Goal: Task Accomplishment & Management: Manage account settings

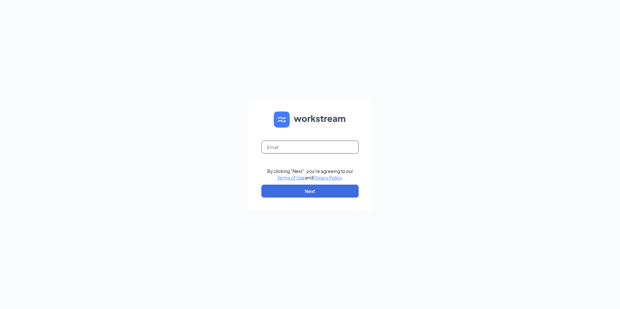
click at [283, 147] on input "text" at bounding box center [309, 147] width 97 height 13
type input "05010@chick-fil-a.com"
click at [282, 186] on button "Next" at bounding box center [309, 191] width 97 height 13
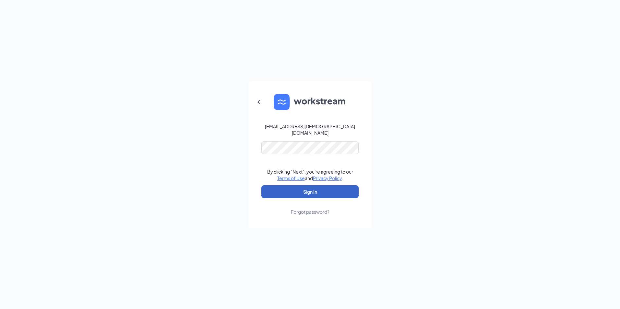
click at [282, 187] on button "Sign In" at bounding box center [309, 192] width 97 height 13
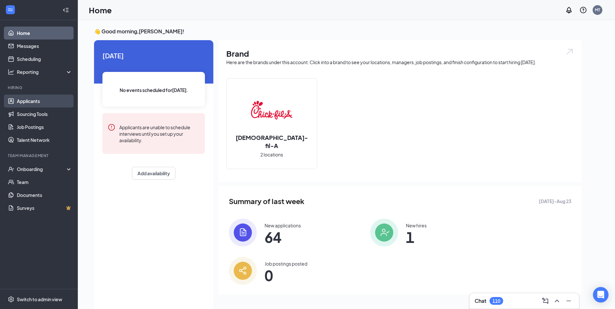
click at [31, 104] on link "Applicants" at bounding box center [44, 101] width 55 height 13
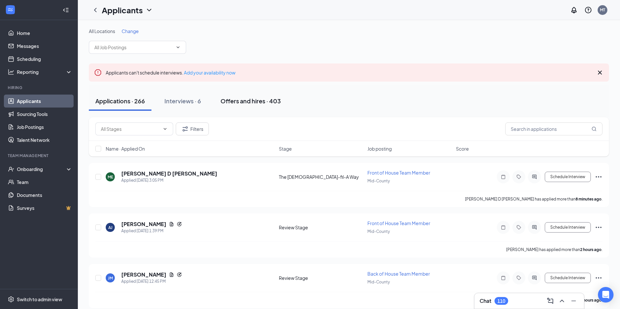
click at [242, 101] on div "Offers and hires · 403" at bounding box center [251, 101] width 60 height 8
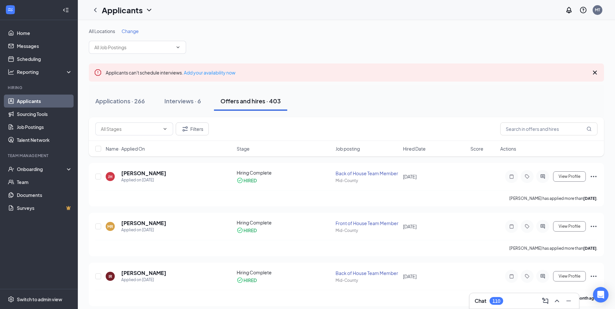
click at [245, 150] on span "Stage" at bounding box center [243, 149] width 13 height 6
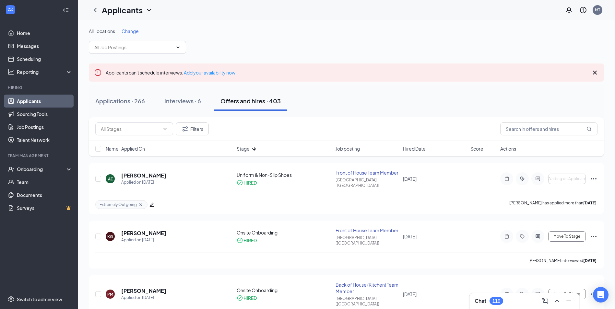
click at [248, 144] on div "Name · Applied On Stage Job posting Hired Date Score Actions" at bounding box center [346, 149] width 515 height 16
click at [246, 153] on div "Name · Applied On Stage Job posting Hired Date Score Actions" at bounding box center [346, 149] width 515 height 16
click at [246, 151] on span "Stage" at bounding box center [243, 149] width 13 height 6
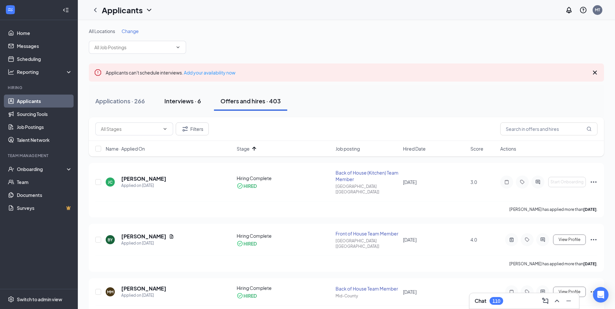
click at [187, 102] on div "Interviews · 6" at bounding box center [182, 101] width 37 height 8
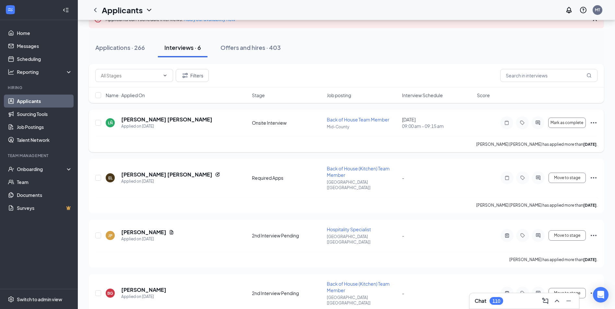
scroll to position [65, 0]
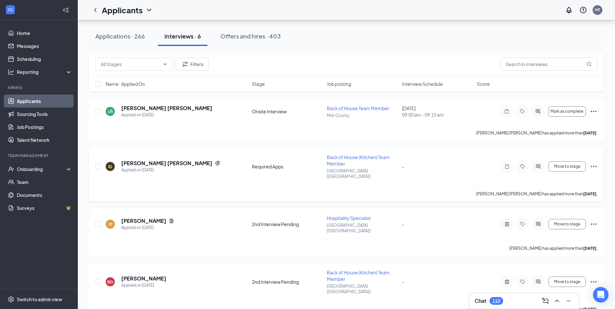
click at [596, 166] on icon "Ellipses" at bounding box center [594, 166] width 6 height 1
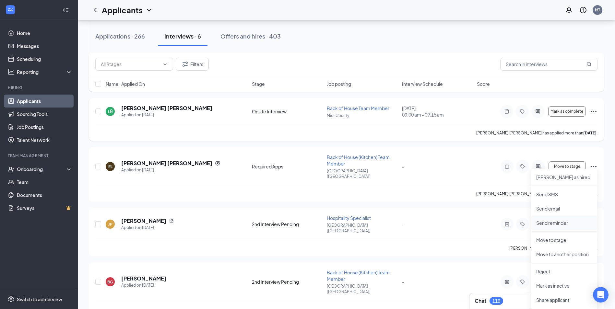
click at [556, 222] on p "Send reminder" at bounding box center [564, 223] width 56 height 6
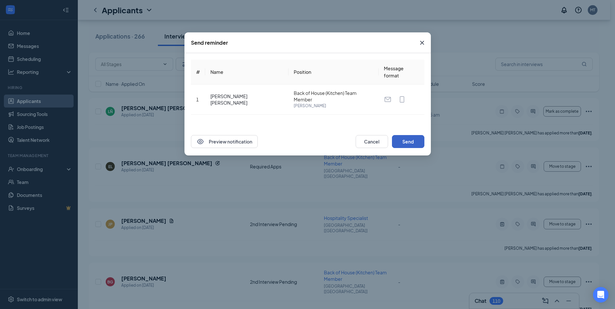
click at [414, 143] on button "Send" at bounding box center [408, 141] width 32 height 13
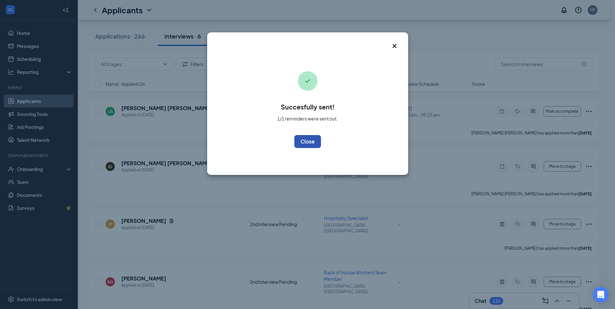
click at [308, 140] on button "OK" at bounding box center [307, 141] width 27 height 13
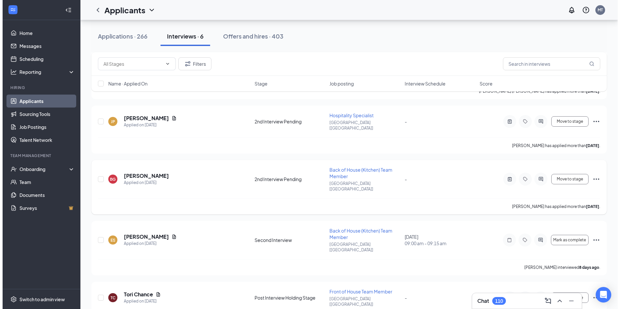
scroll to position [169, 0]
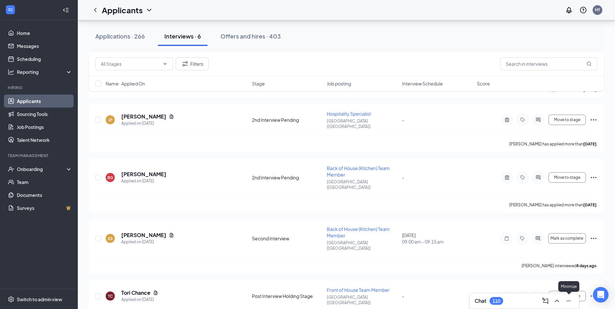
click at [570, 302] on icon "Minimize" at bounding box center [569, 301] width 8 height 8
click at [538, 294] on icon "ActiveChat" at bounding box center [538, 296] width 4 height 4
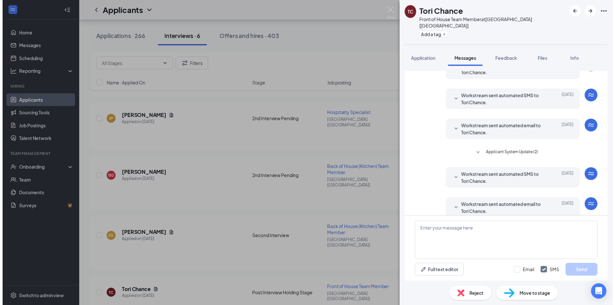
scroll to position [119, 0]
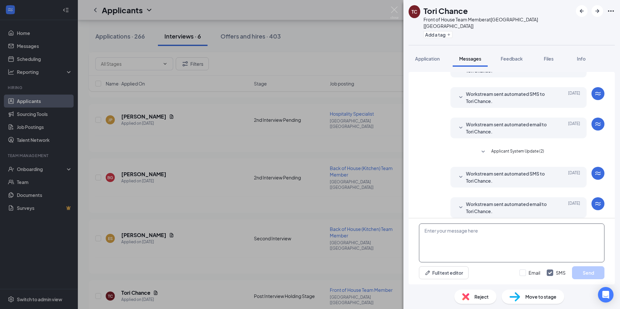
click at [469, 242] on textarea at bounding box center [512, 243] width 186 height 39
type textarea "Hi [PERSON_NAME]! A"
click at [394, 6] on div "TC Tori Chance Front of House Team Member at [GEOGRAPHIC_DATA] [[GEOGRAPHIC_DAT…" at bounding box center [310, 154] width 620 height 309
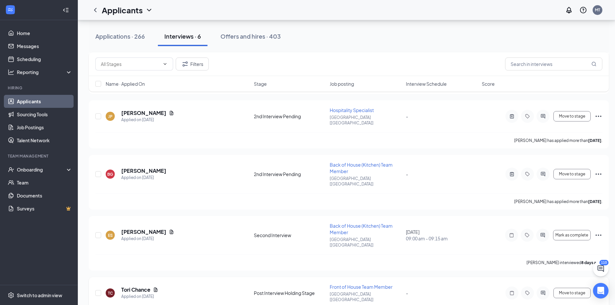
scroll to position [174, 0]
click at [570, 286] on button "Move to stage" at bounding box center [572, 291] width 37 height 10
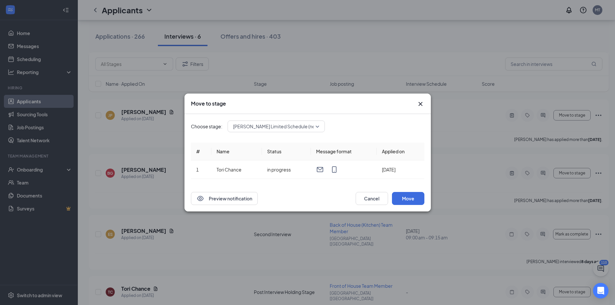
click at [277, 127] on span "[PERSON_NAME] Limited Schedule (next stage)" at bounding box center [283, 126] width 100 height 10
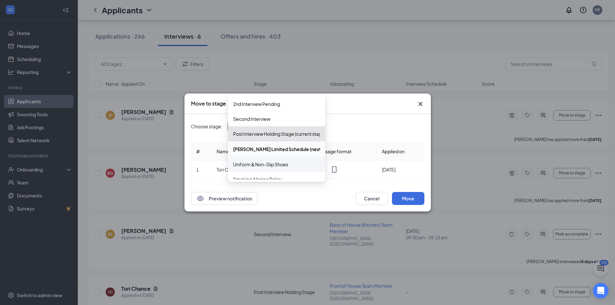
scroll to position [159, 0]
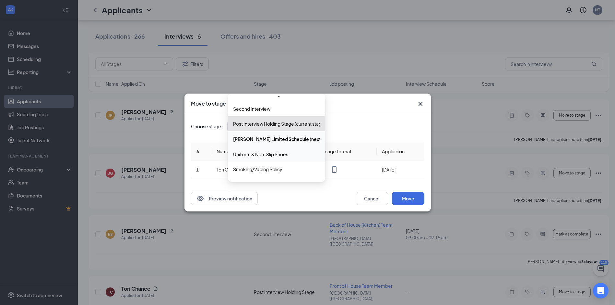
click at [266, 155] on span "Uniform & Non-Slip Shoes" at bounding box center [260, 153] width 55 height 7
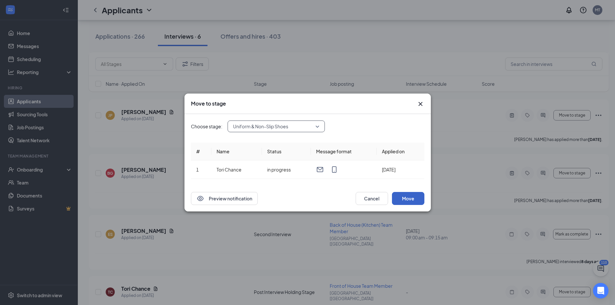
click at [411, 197] on button "Move" at bounding box center [408, 198] width 32 height 13
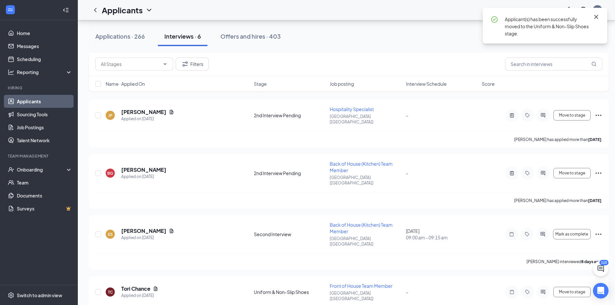
click at [597, 16] on icon "Cross" at bounding box center [596, 17] width 4 height 4
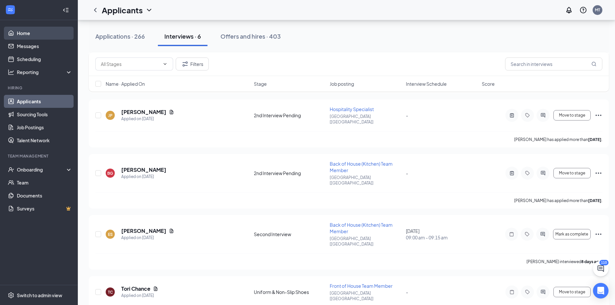
click at [23, 29] on link "Home" at bounding box center [44, 33] width 55 height 13
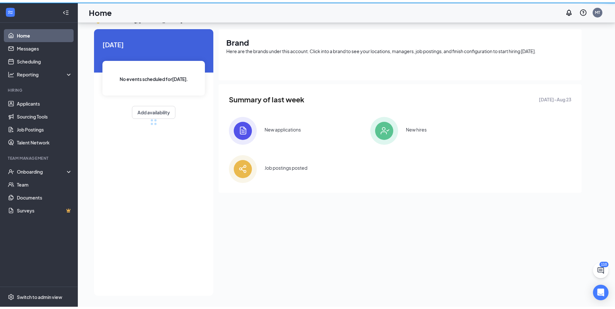
scroll to position [14, 0]
